Goal: Use online tool/utility: Utilize a website feature to perform a specific function

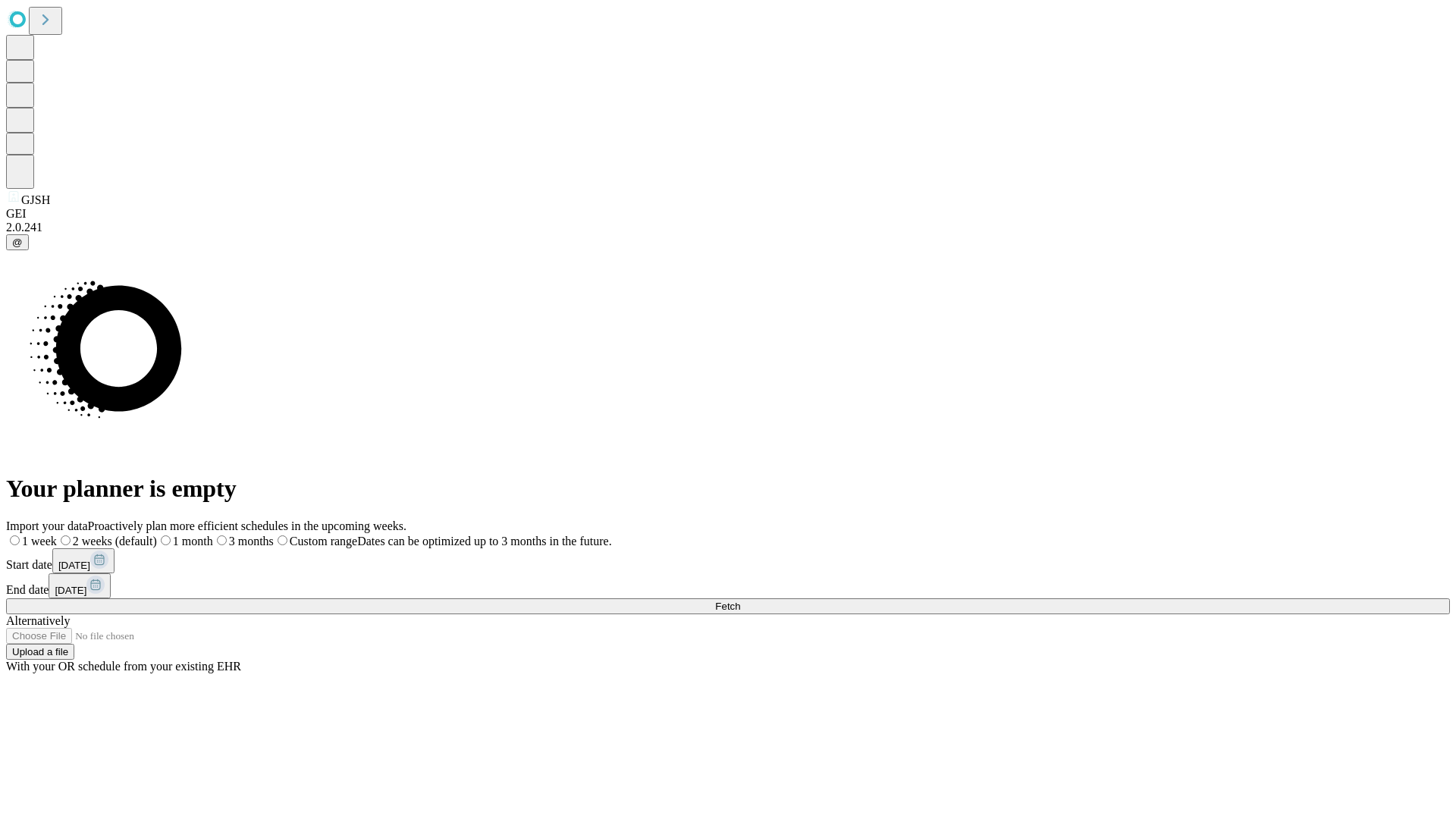
click at [740, 601] on span "Fetch" at bounding box center [728, 606] width 25 height 12
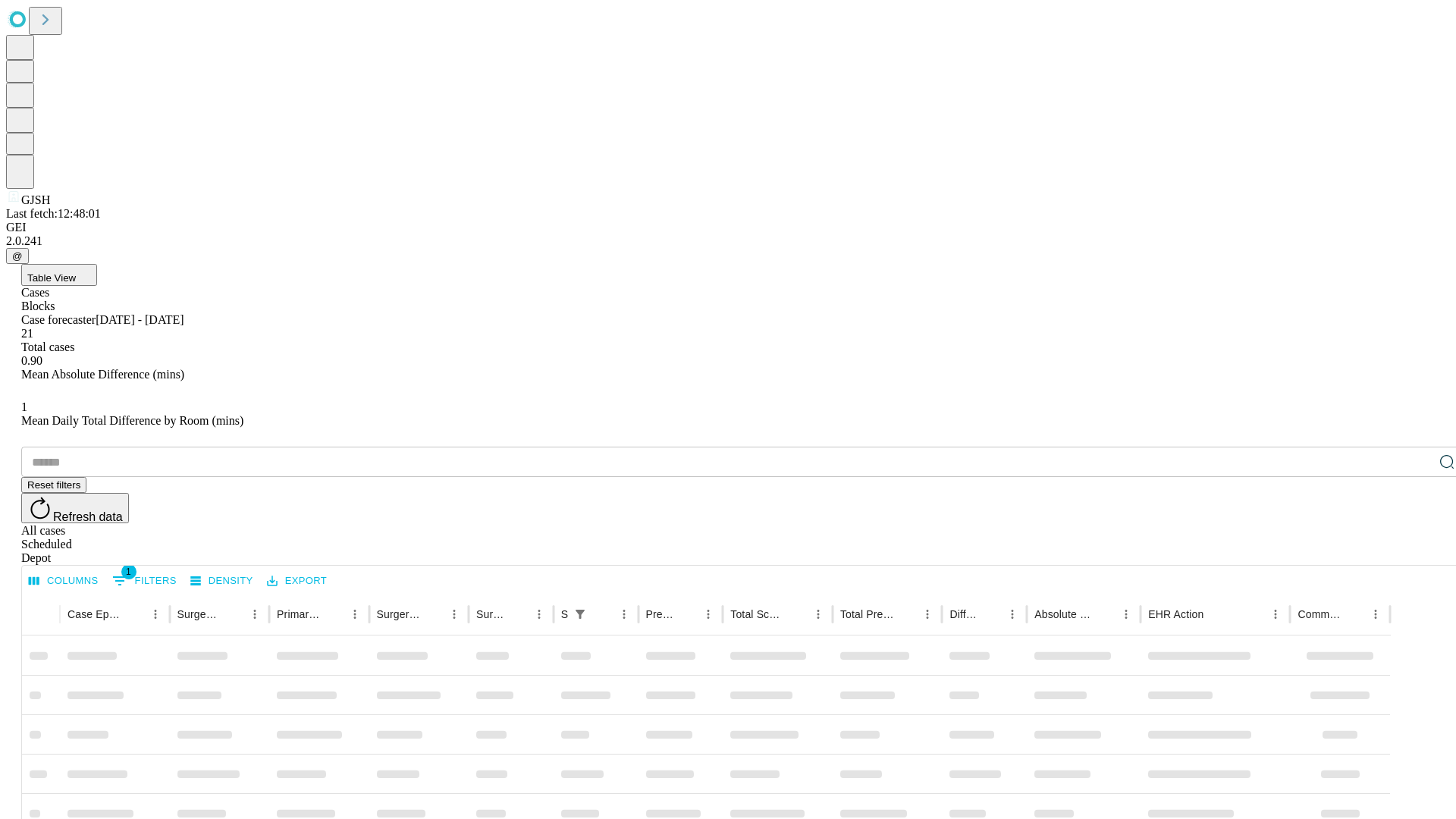
click at [76, 272] on span "Table View" at bounding box center [51, 278] width 49 height 12
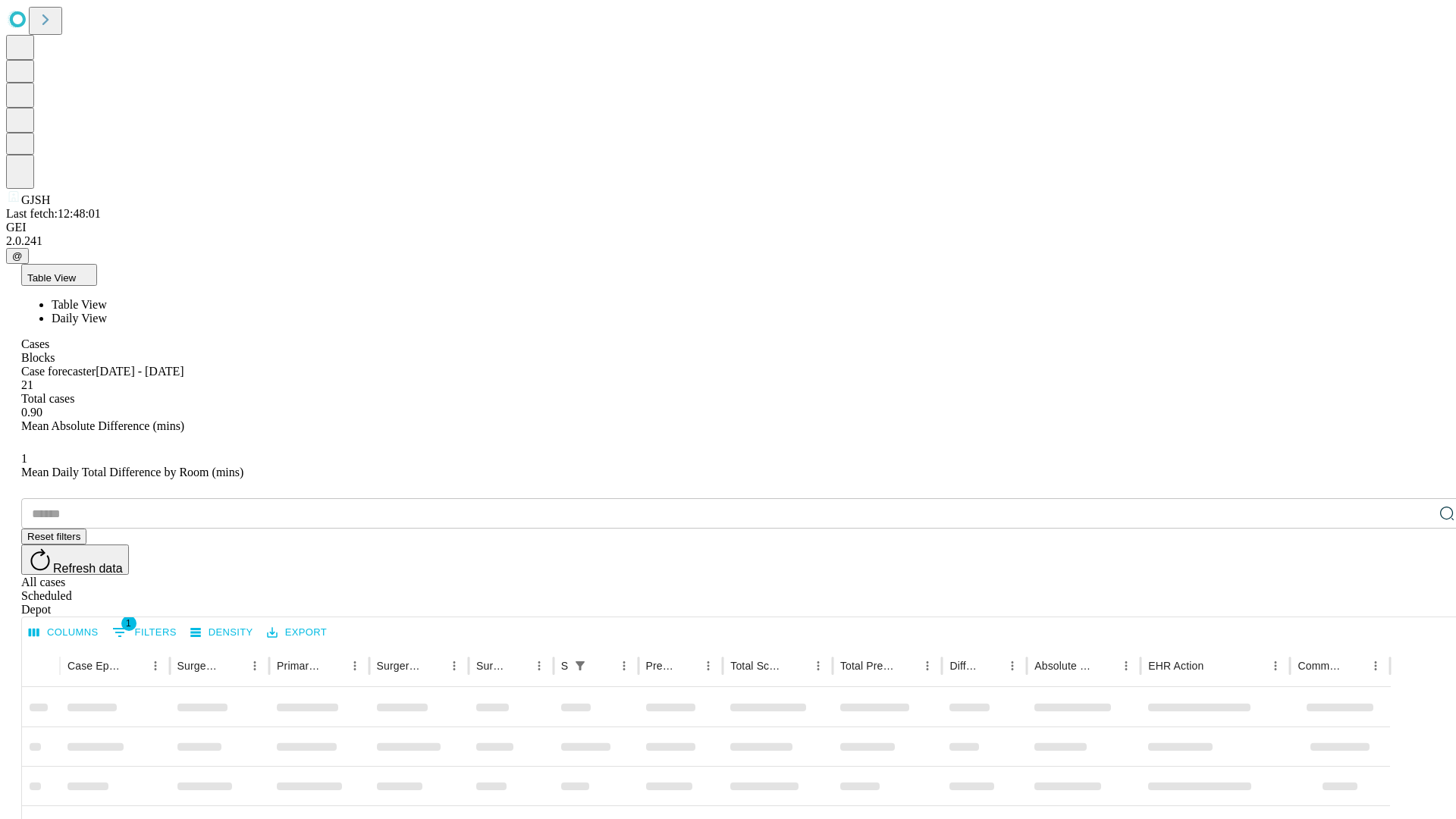
click at [107, 312] on span "Daily View" at bounding box center [79, 318] width 55 height 13
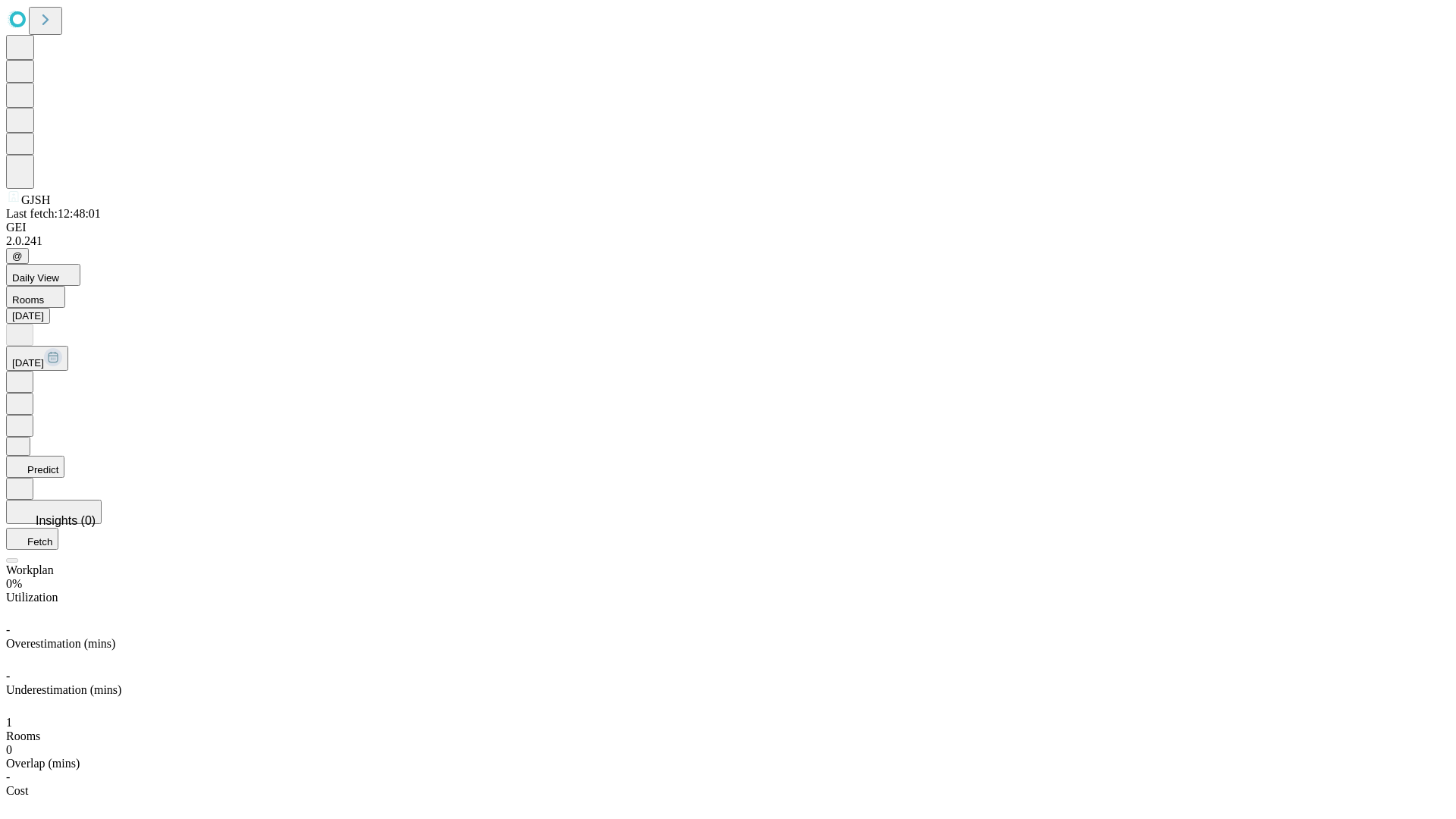
click at [65, 455] on button "Predict" at bounding box center [34, 466] width 58 height 22
